Goal: Task Accomplishment & Management: Use online tool/utility

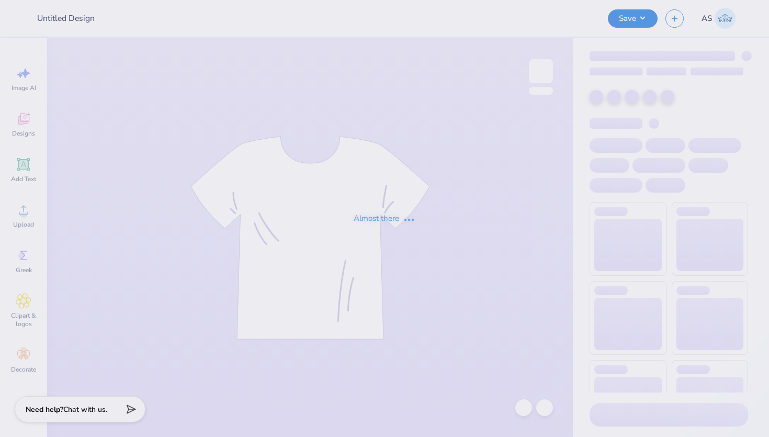
type input "[PERSON_NAME] : [US_STATE][GEOGRAPHIC_DATA]"
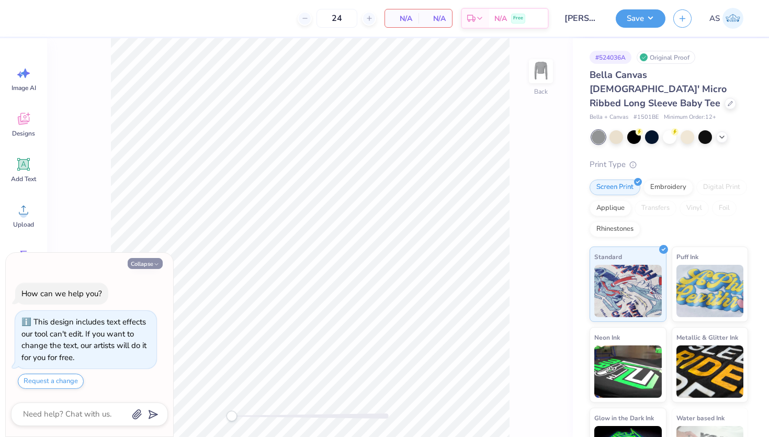
click at [154, 260] on button "Collapse" at bounding box center [145, 263] width 35 height 11
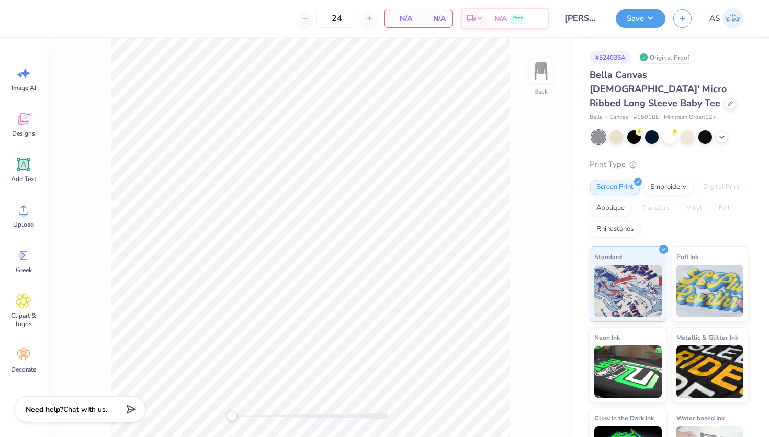
type textarea "x"
click at [728, 100] on icon at bounding box center [730, 102] width 5 height 5
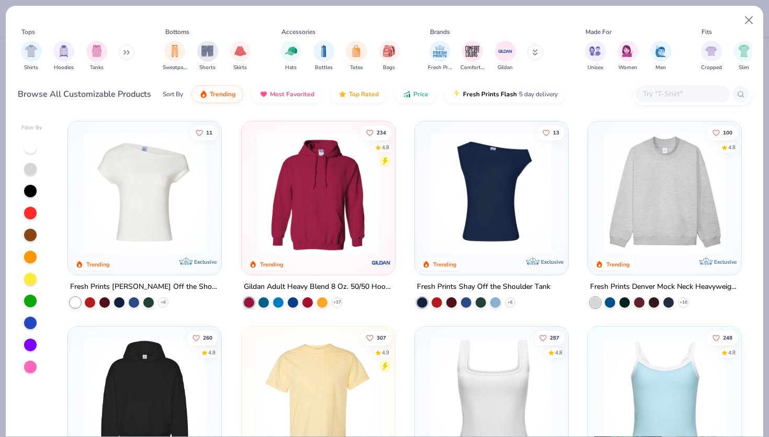
click at [673, 89] on input "text" at bounding box center [682, 94] width 81 height 12
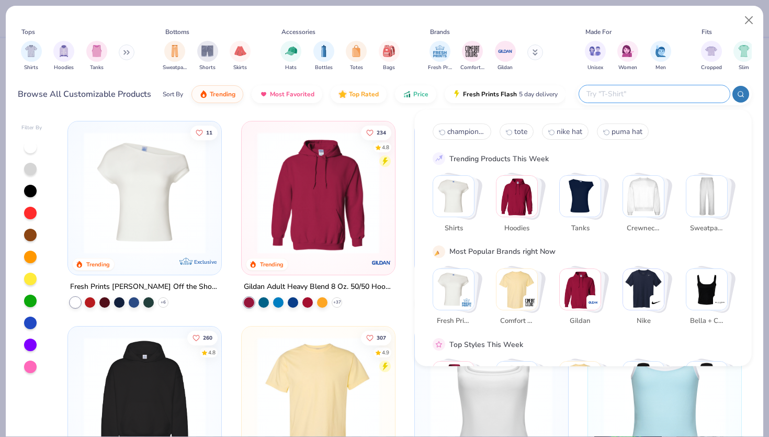
paste input "IND3000"
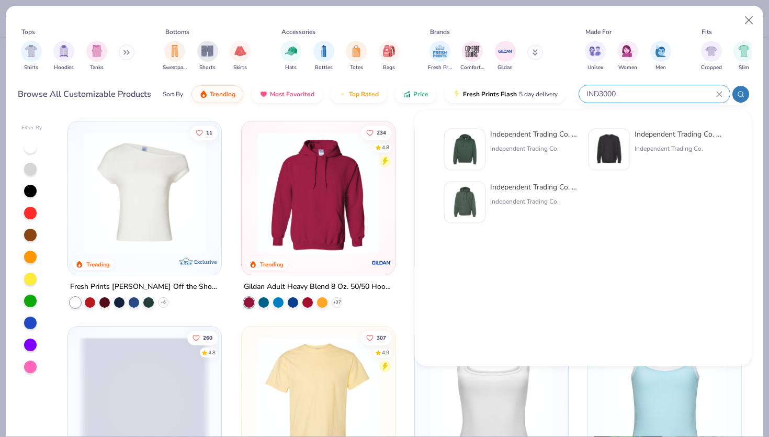
type input "IND3000"
click at [614, 147] on img at bounding box center [609, 149] width 32 height 32
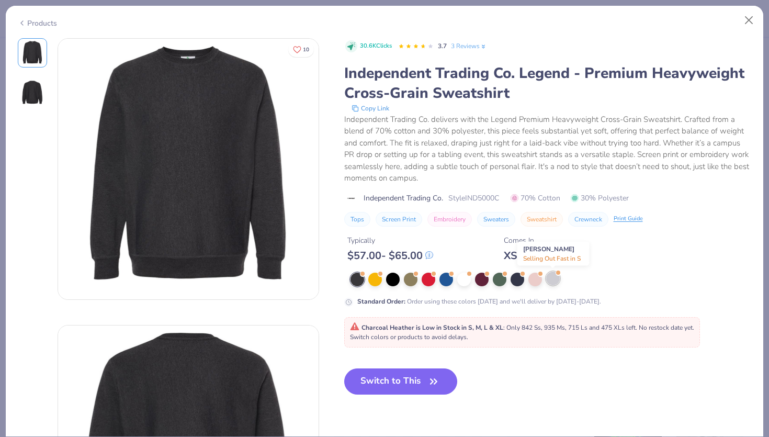
click at [558, 277] on div at bounding box center [553, 279] width 14 height 14
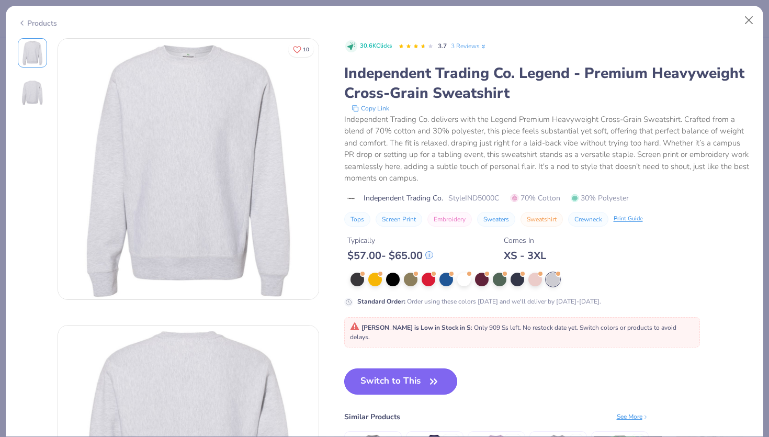
click at [440, 376] on icon "button" at bounding box center [434, 381] width 15 height 15
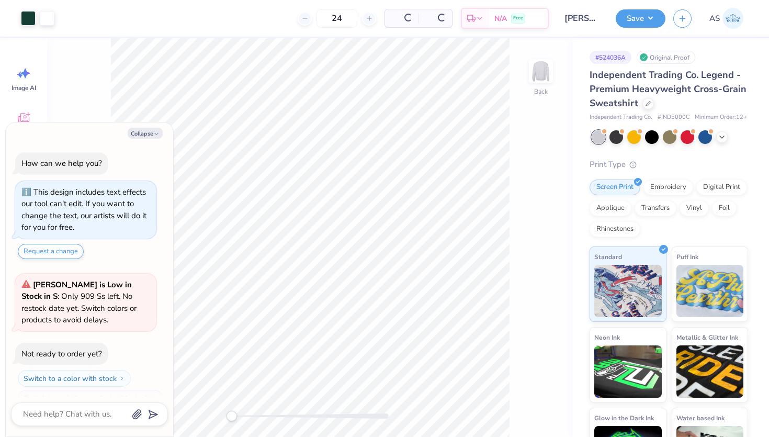
scroll to position [18, 0]
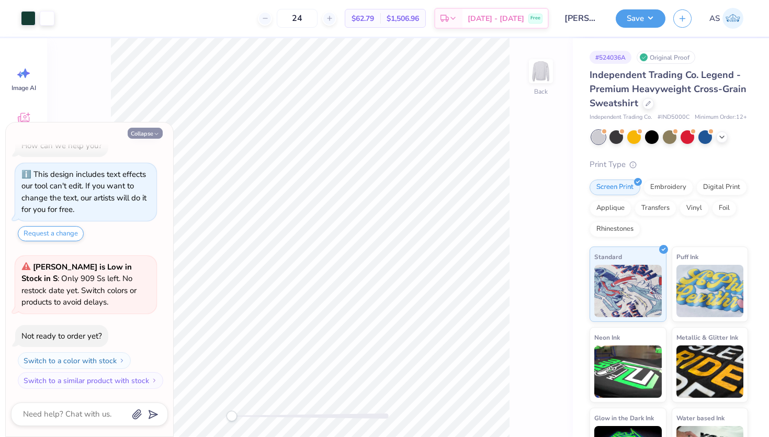
click at [148, 133] on button "Collapse" at bounding box center [145, 133] width 35 height 11
type textarea "x"
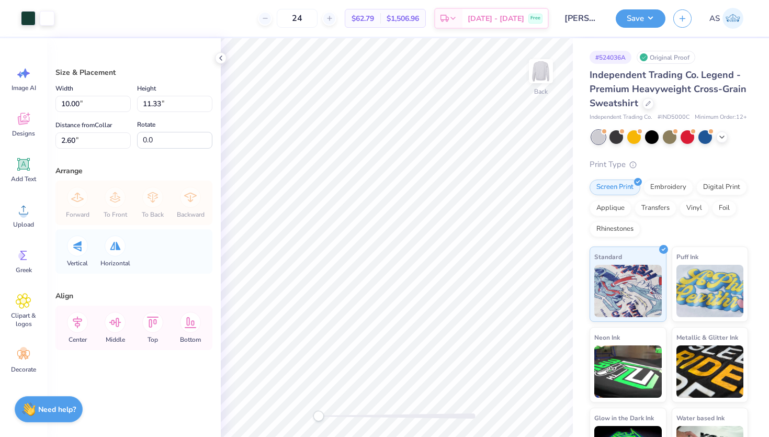
type input "10.42"
type input "11.81"
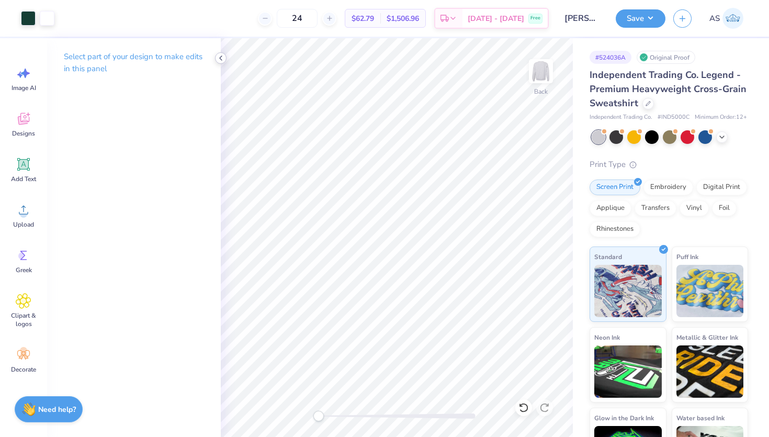
click at [219, 60] on icon at bounding box center [221, 58] width 8 height 8
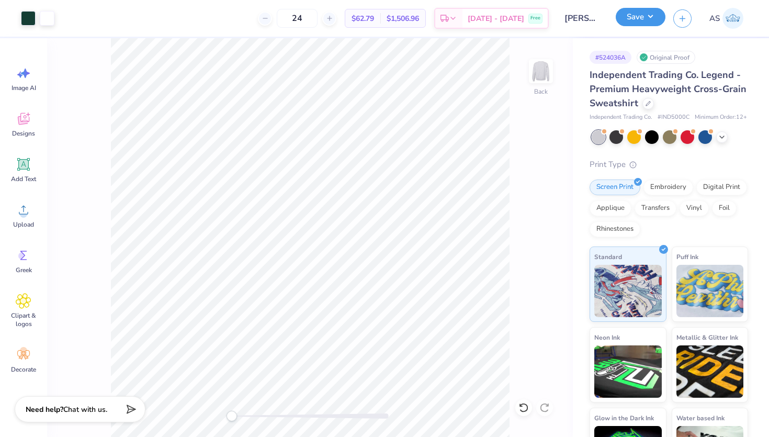
click at [636, 18] on button "Save" at bounding box center [641, 17] width 50 height 18
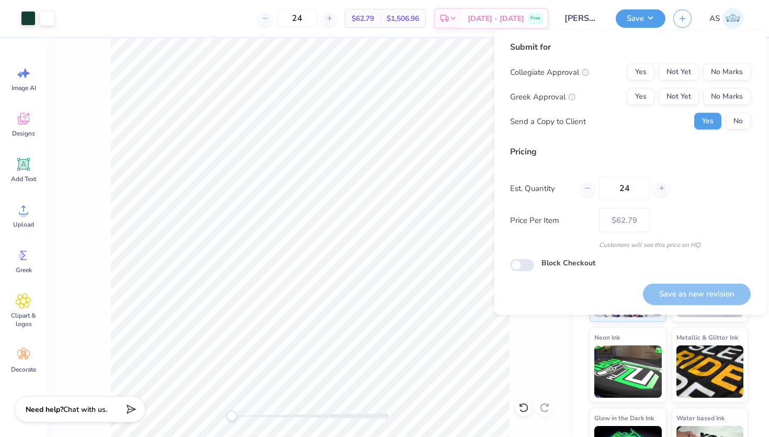
click at [716, 62] on div "Submit for Collegiate Approval Yes Not Yet No Marks Greek Approval Yes Not Yet …" at bounding box center [630, 89] width 241 height 97
click at [723, 71] on button "No Marks" at bounding box center [727, 72] width 48 height 17
click at [730, 94] on button "No Marks" at bounding box center [727, 96] width 48 height 17
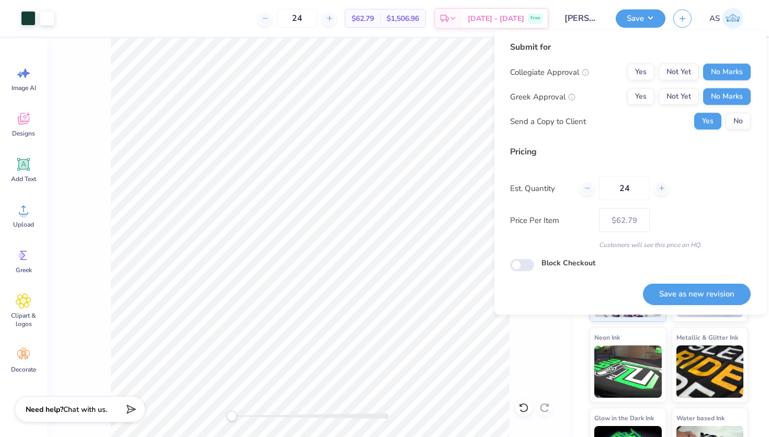
click at [736, 111] on div "Collegiate Approval Yes Not Yet No Marks Greek Approval Yes Not Yet No Marks Se…" at bounding box center [630, 97] width 241 height 66
click at [738, 122] on button "No" at bounding box center [738, 121] width 25 height 17
click at [687, 286] on button "Save as new revision" at bounding box center [697, 293] width 108 height 21
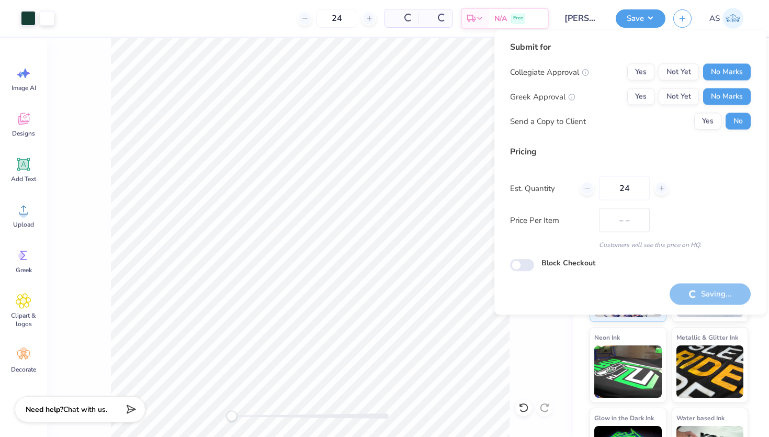
type input "$62.79"
